Goal: Information Seeking & Learning: Get advice/opinions

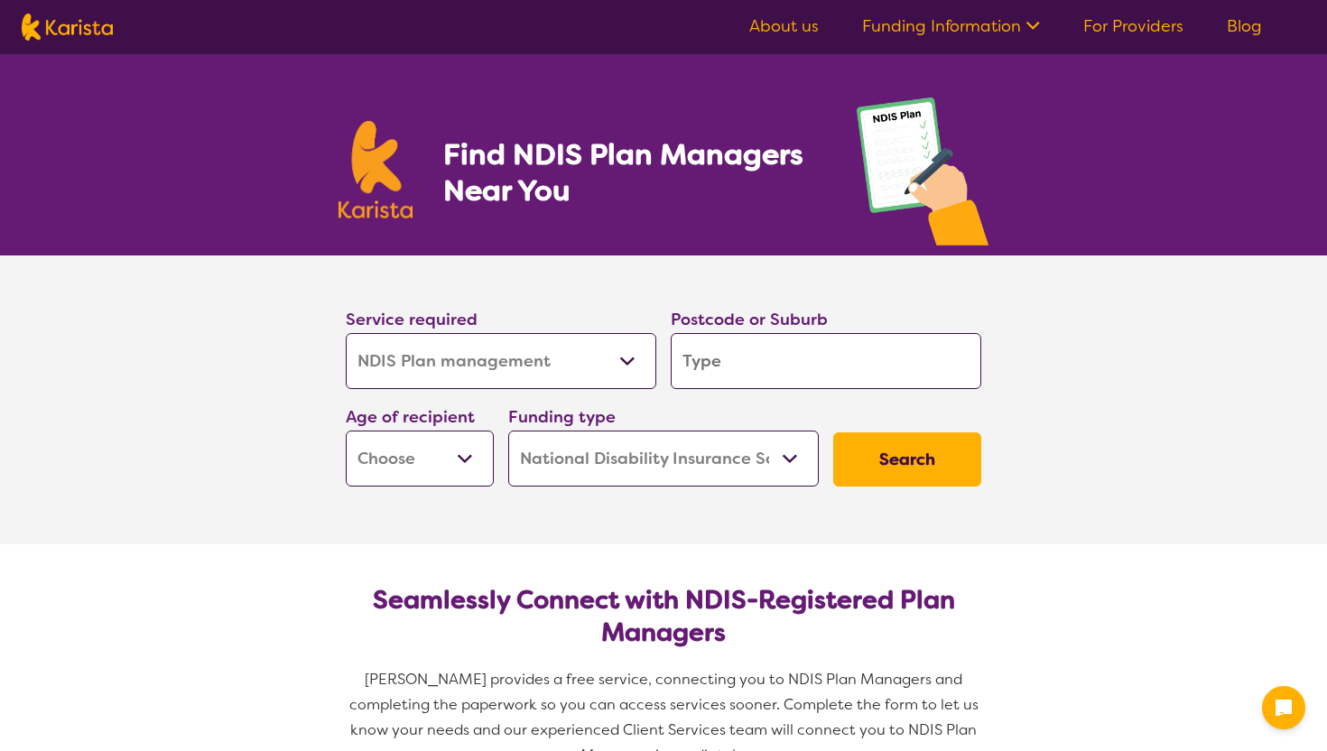
select select "NDIS Plan management"
select select "NDIS"
select select "NDIS Plan management"
select select "NDIS"
click at [470, 357] on select "Allied Health Assistant Assessment ([MEDICAL_DATA] or [MEDICAL_DATA]) Behaviour…" at bounding box center [501, 361] width 311 height 56
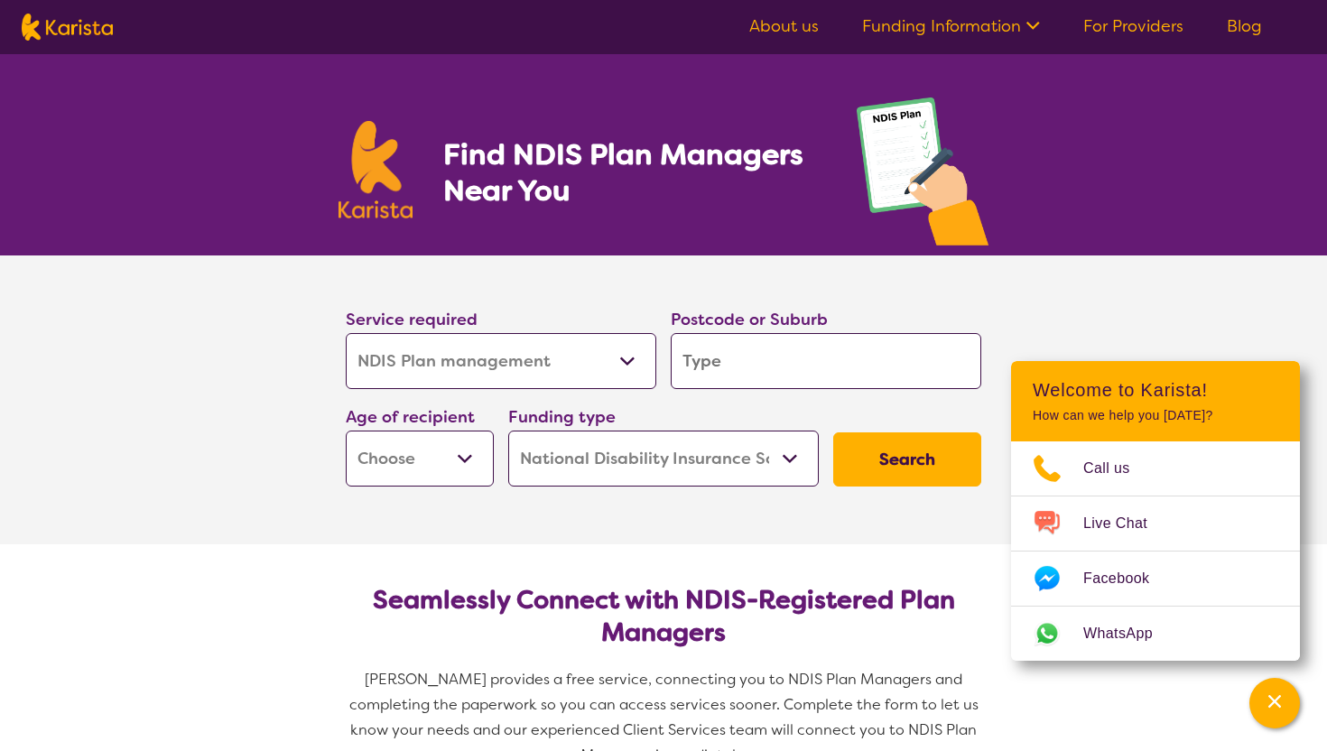
select select "NDIS Support Coordination"
click at [346, 333] on select "Allied Health Assistant Assessment ([MEDICAL_DATA] or [MEDICAL_DATA]) Behaviour…" at bounding box center [501, 361] width 311 height 56
select select "NDIS Support Coordination"
click at [761, 361] on input "search" at bounding box center [826, 361] width 311 height 56
type input "3"
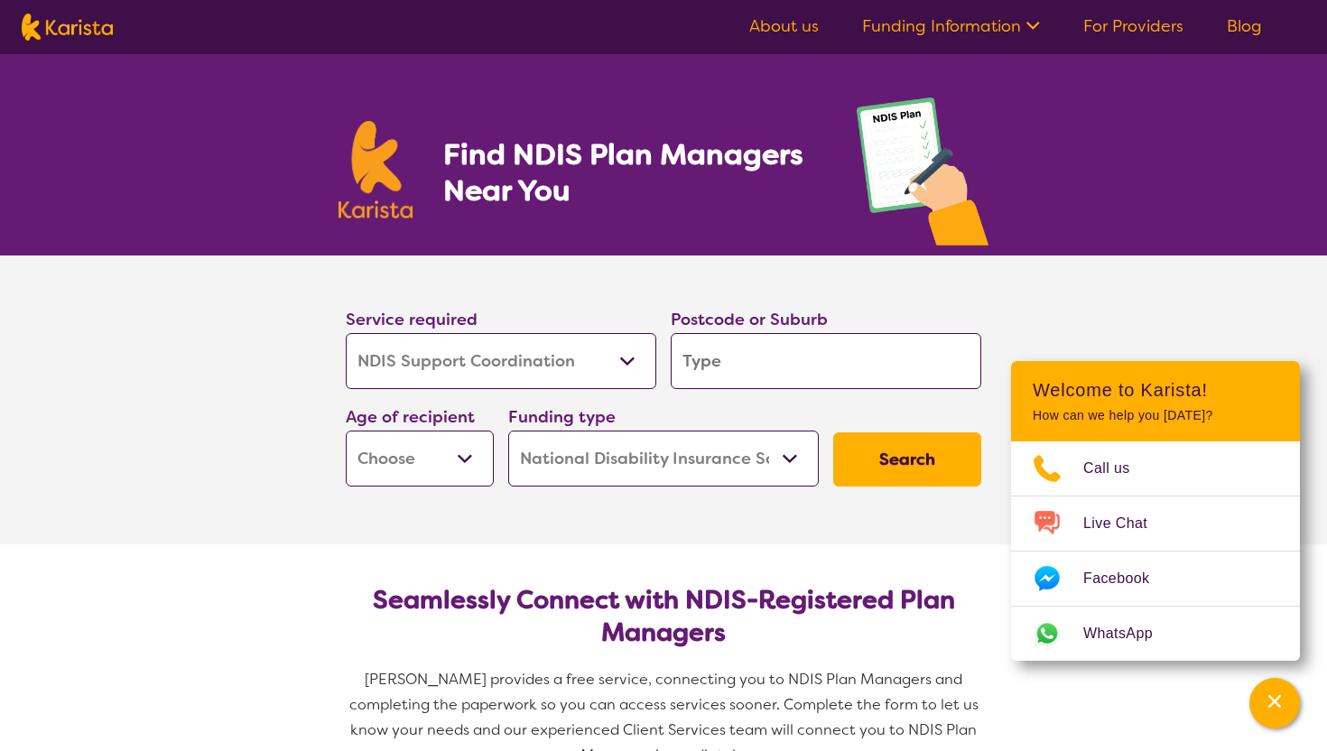
type input "3"
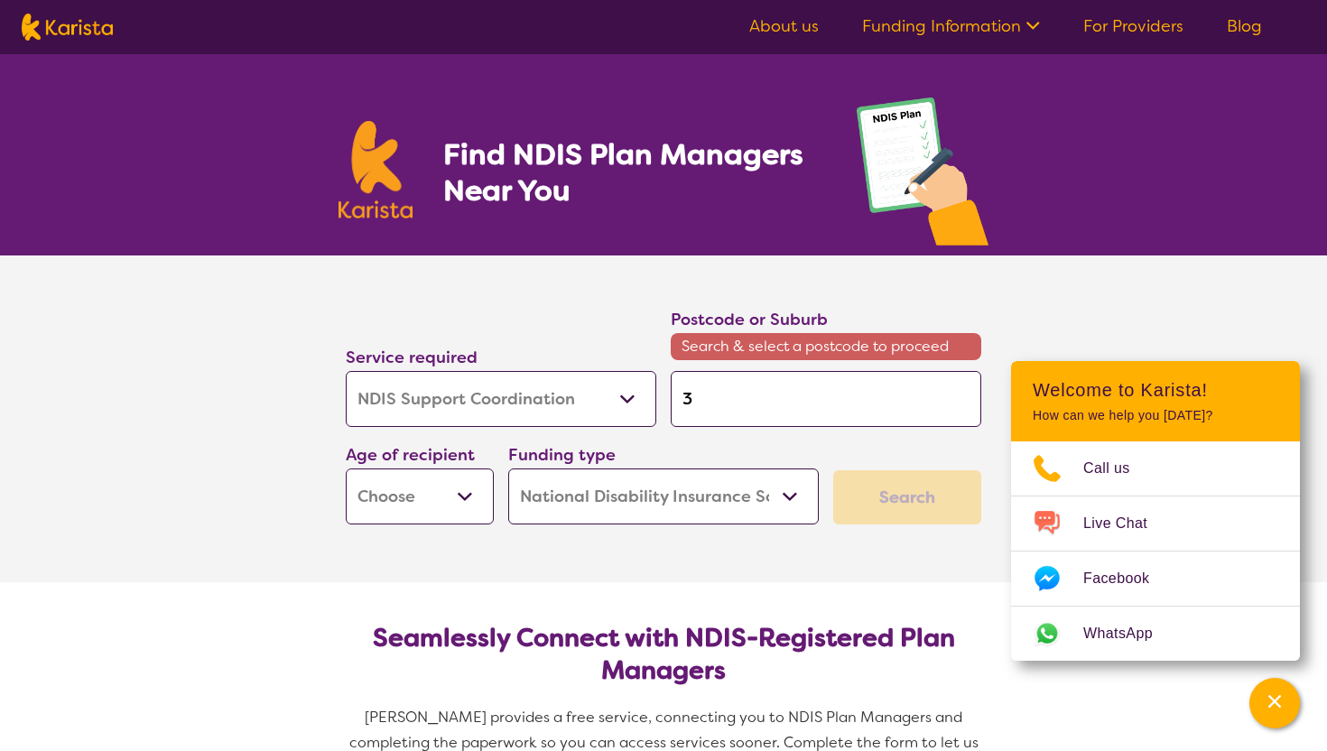
type input "31"
type input "315"
type input "3156"
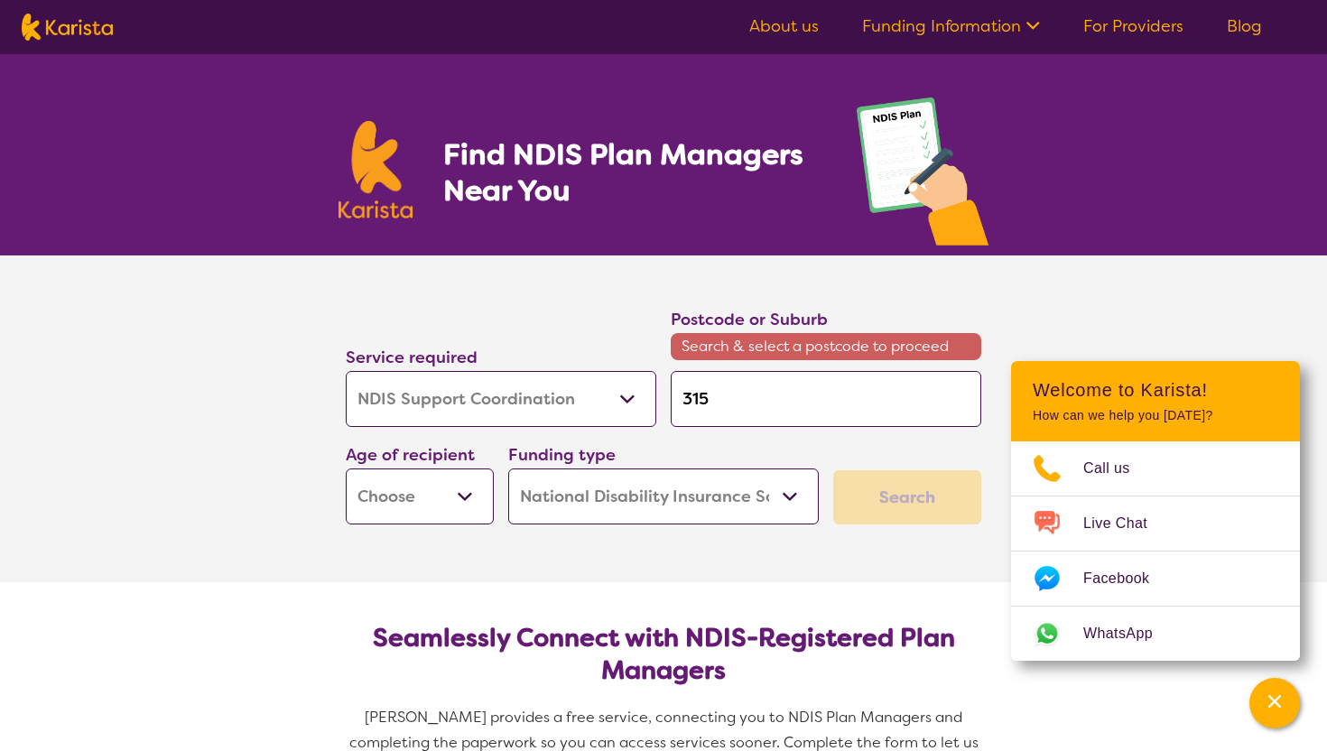
type input "3156"
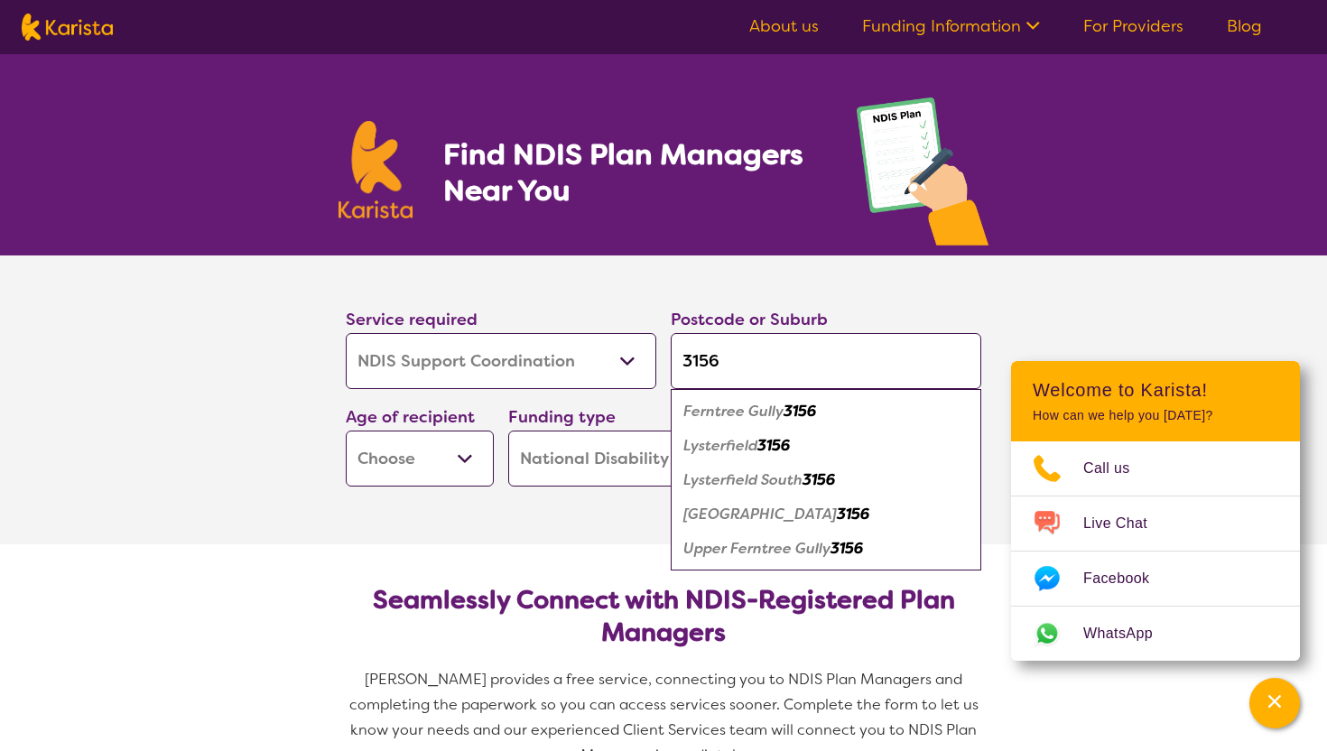
type input "3156"
click at [760, 416] on em "Ferntree Gully" at bounding box center [733, 411] width 100 height 19
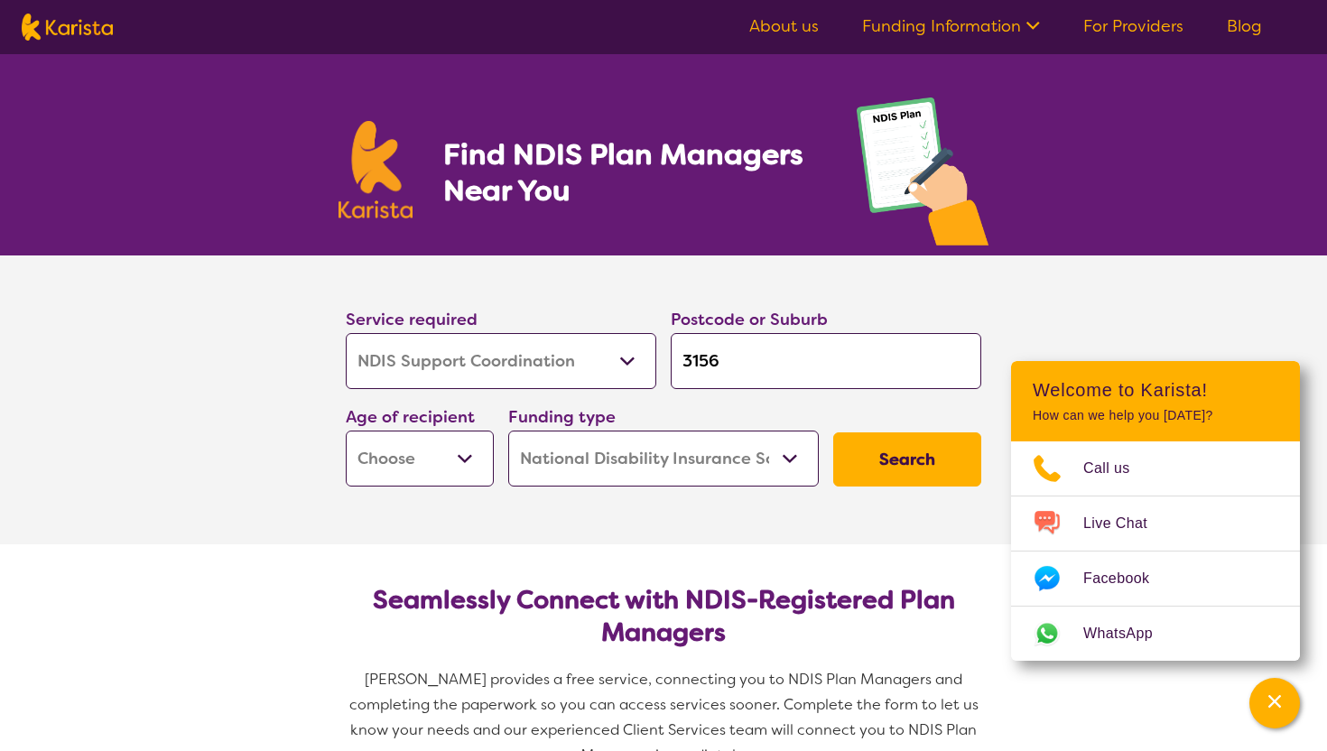
click at [448, 460] on select "Early Childhood - 0 to 9 Child - 10 to 11 Adolescent - 12 to 17 Adult - 18 to 6…" at bounding box center [420, 459] width 148 height 56
select select "AD"
click at [346, 431] on select "Early Childhood - 0 to 9 Child - 10 to 11 Adolescent - 12 to 17 Adult - 18 to 6…" at bounding box center [420, 459] width 148 height 56
select select "AD"
click at [676, 454] on select "Home Care Package (HCP) National Disability Insurance Scheme (NDIS) I don't know" at bounding box center [663, 459] width 311 height 56
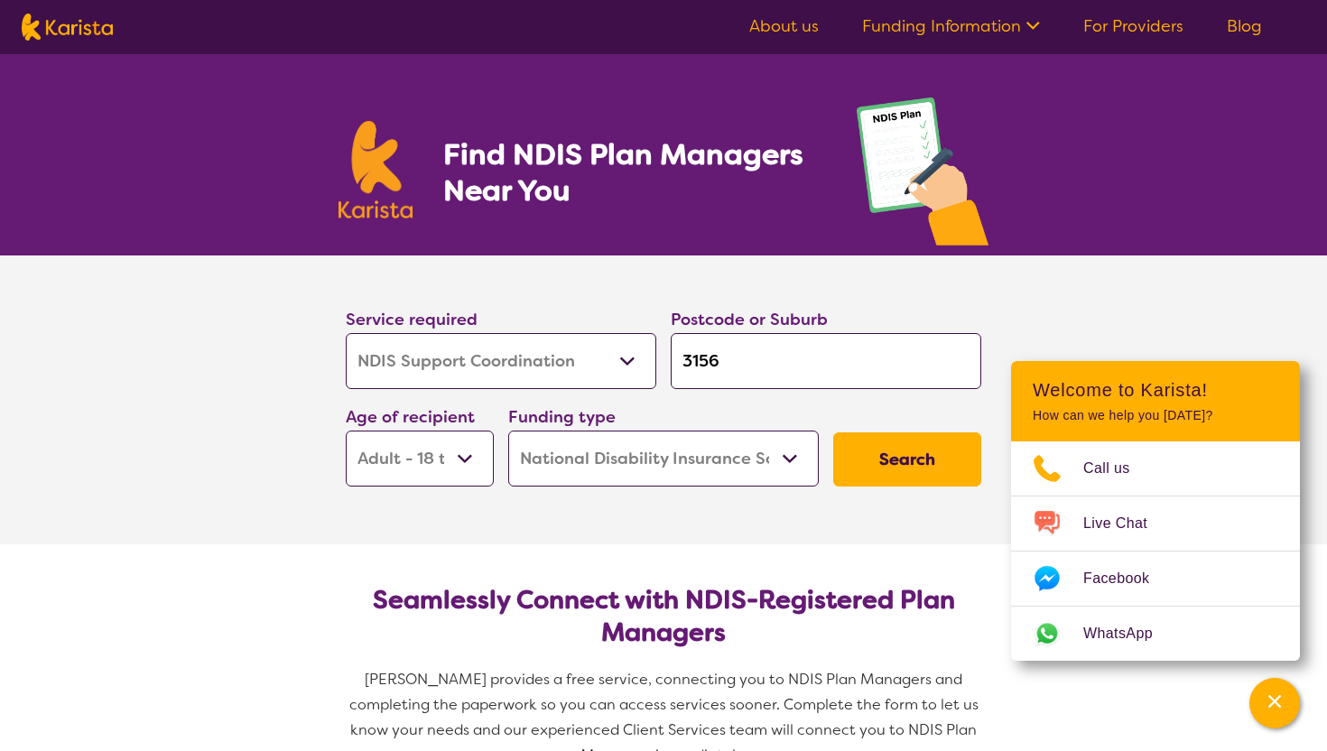
click at [508, 431] on select "Home Care Package (HCP) National Disability Insurance Scheme (NDIS) I don't know" at bounding box center [663, 459] width 311 height 56
click at [910, 448] on button "Search" at bounding box center [907, 459] width 148 height 54
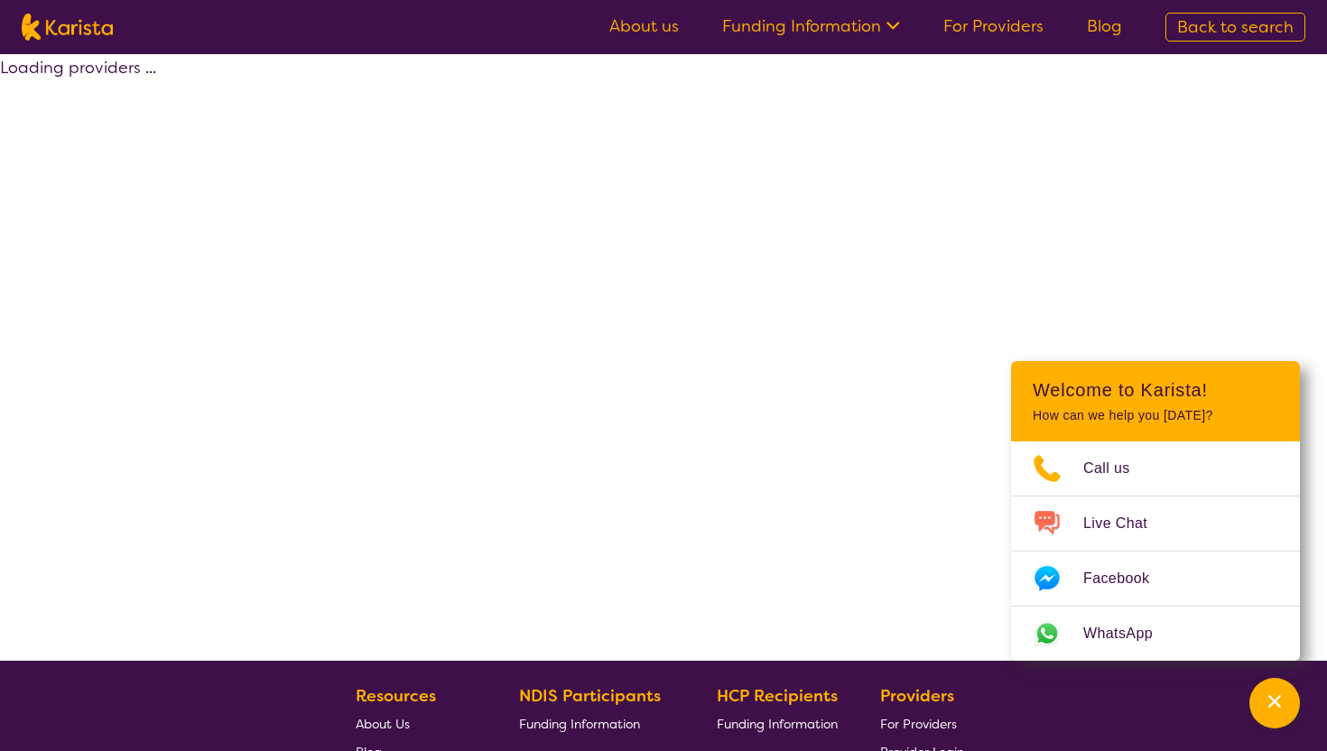
select select "by_score"
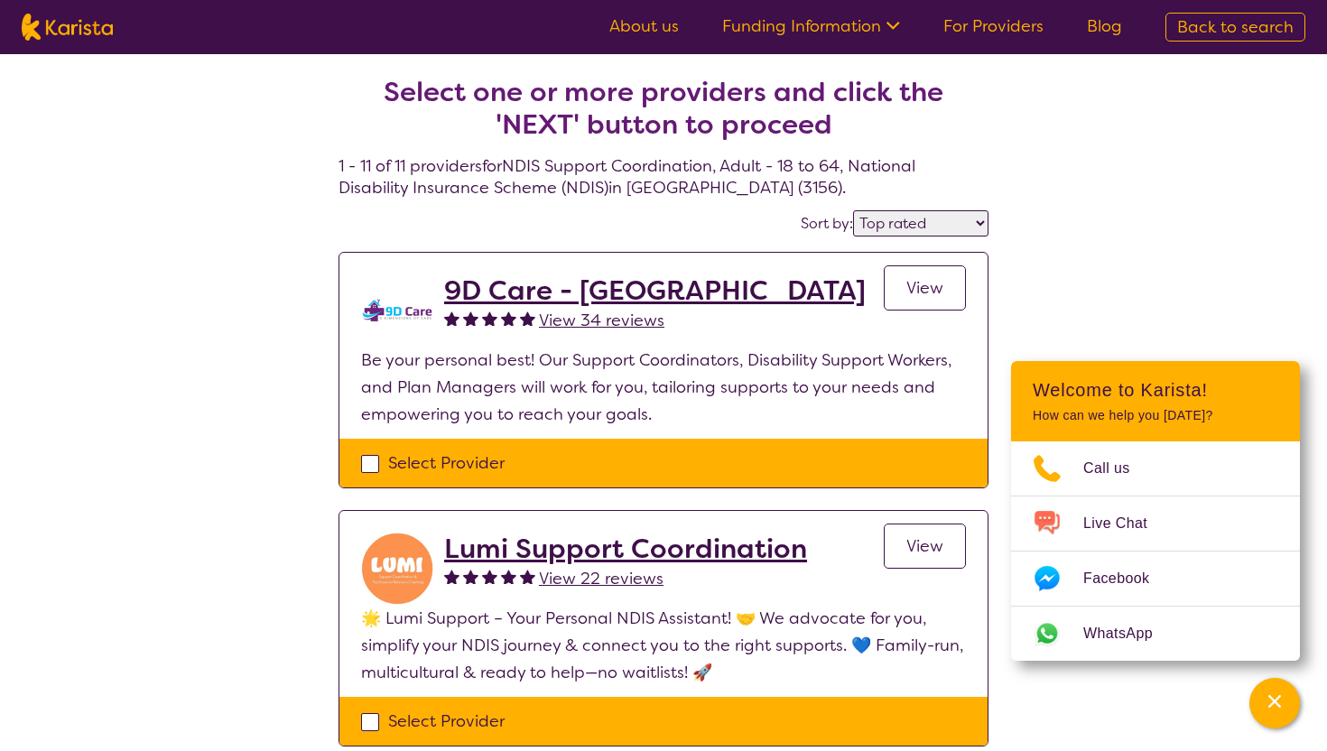
click at [920, 291] on span "View" at bounding box center [924, 288] width 37 height 22
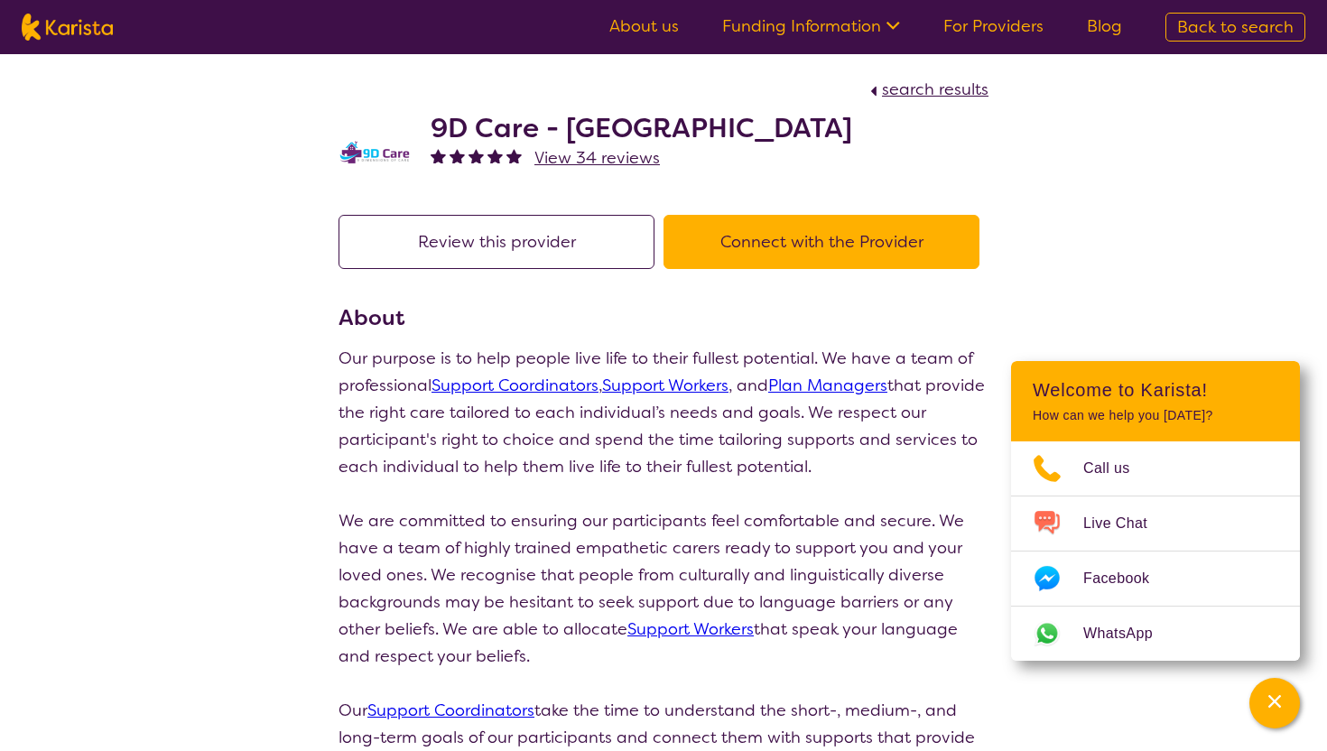
click at [932, 95] on span "search results" at bounding box center [935, 90] width 107 height 22
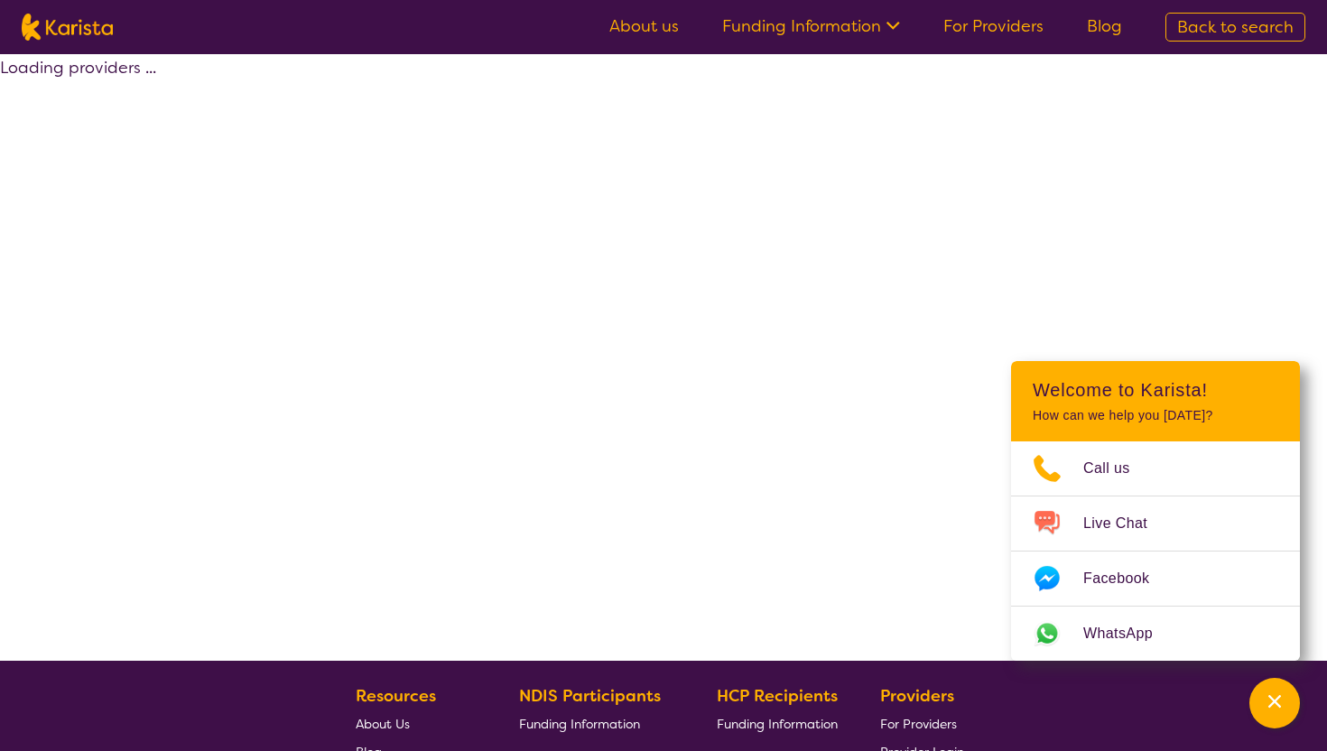
select select "by_score"
